Goal: Information Seeking & Learning: Stay updated

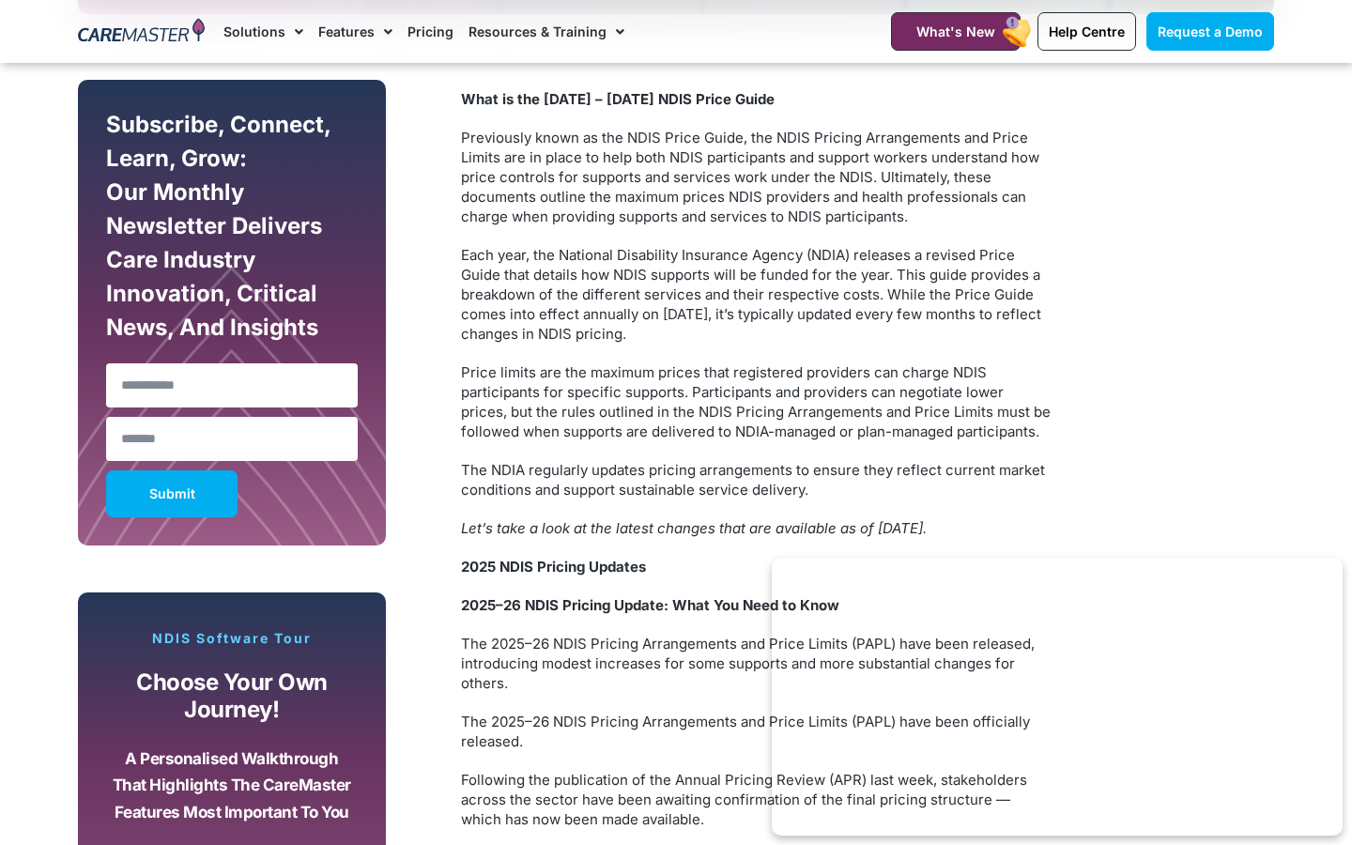
scroll to position [1041, 0]
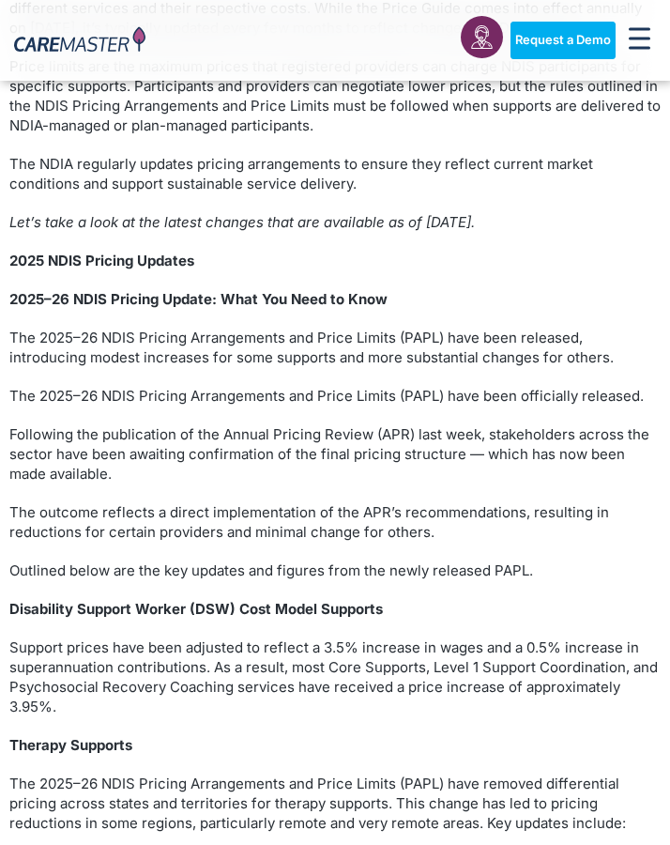
scroll to position [859, 0]
